Goal: Transaction & Acquisition: Purchase product/service

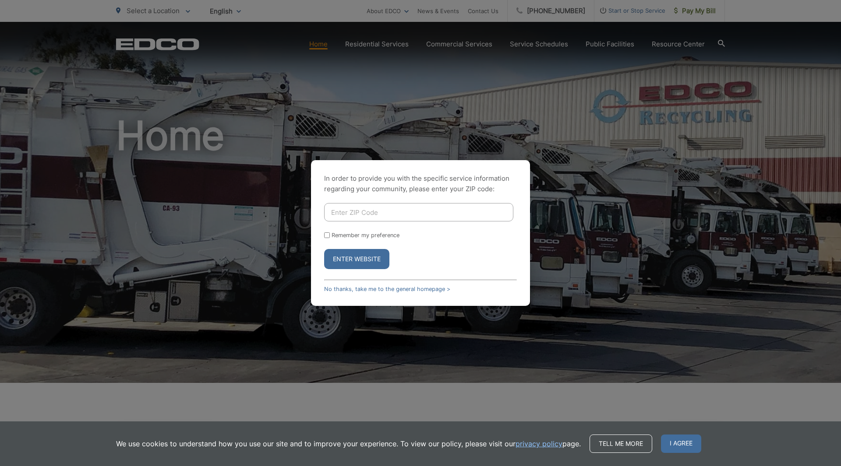
click at [366, 213] on input "Enter ZIP Code" at bounding box center [418, 212] width 189 height 18
type input "92078"
click at [324, 249] on button "Enter Website" at bounding box center [356, 259] width 65 height 20
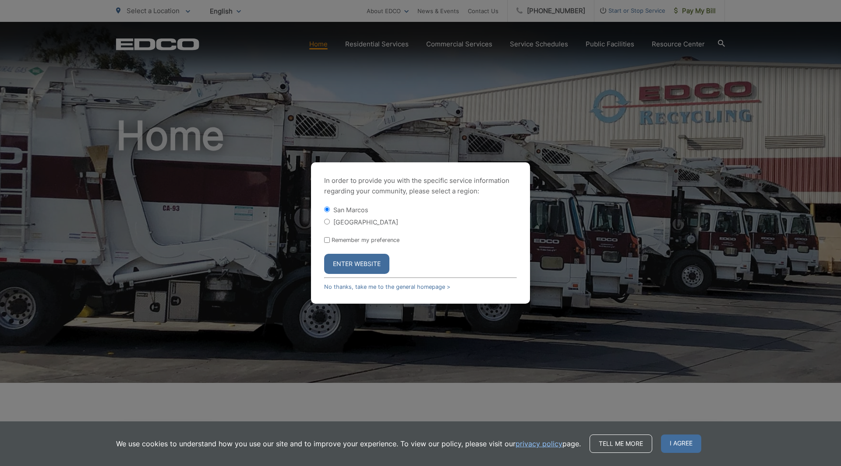
click at [356, 242] on label "Remember my preference" at bounding box center [365, 240] width 68 height 7
click at [330, 242] on input "Remember my preference" at bounding box center [327, 240] width 6 height 6
checkbox input "true"
click at [356, 256] on button "Enter Website" at bounding box center [356, 264] width 65 height 20
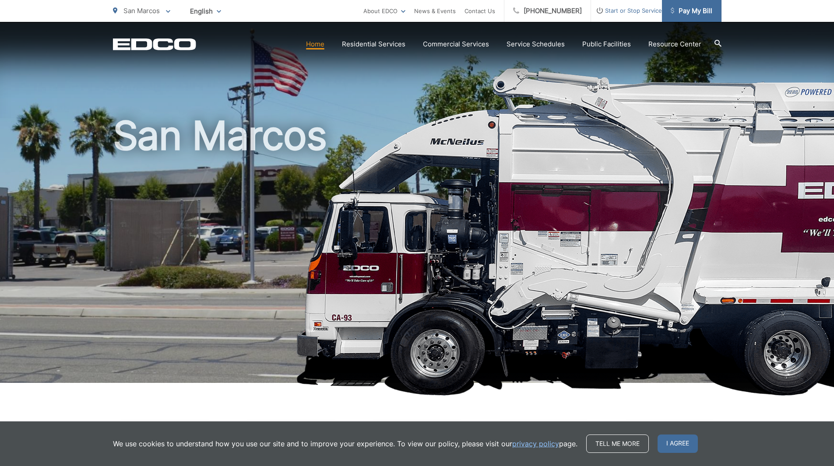
click at [686, 9] on span "Pay My Bill" at bounding box center [692, 11] width 42 height 11
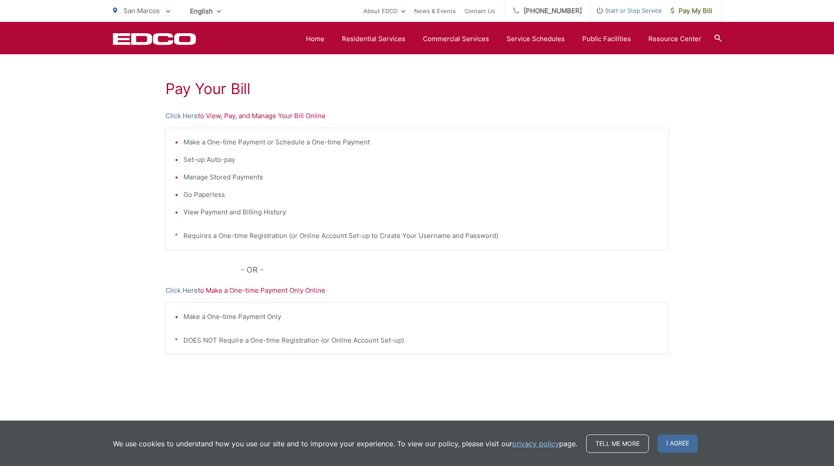
scroll to position [148, 0]
click at [182, 117] on link "Click Here" at bounding box center [182, 115] width 32 height 11
